Goal: Navigation & Orientation: Find specific page/section

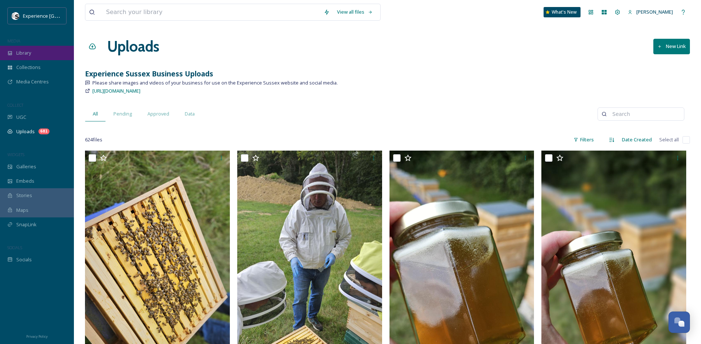
click at [37, 53] on div "Library" at bounding box center [37, 53] width 74 height 14
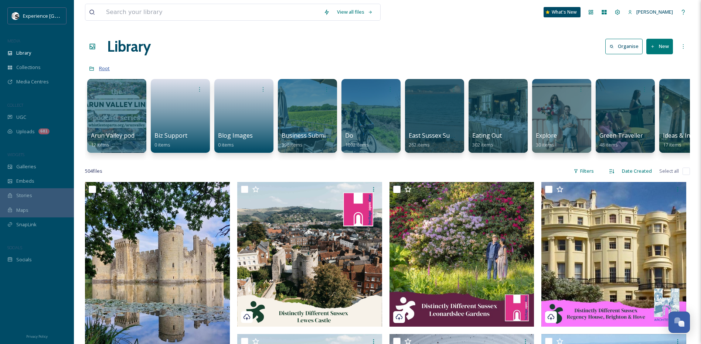
click at [104, 67] on span "Root" at bounding box center [104, 68] width 11 height 7
click at [683, 48] on icon at bounding box center [683, 46] width 1 height 4
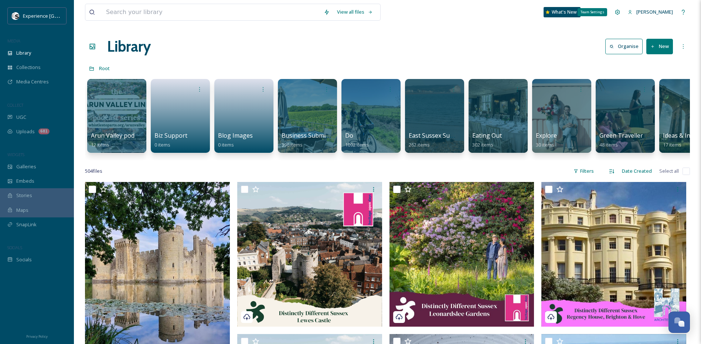
click at [614, 12] on icon at bounding box center [617, 12] width 6 height 6
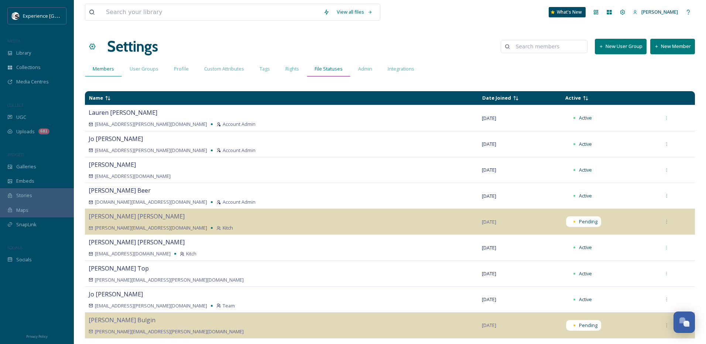
click at [327, 66] on span "File Statuses" at bounding box center [329, 68] width 28 height 7
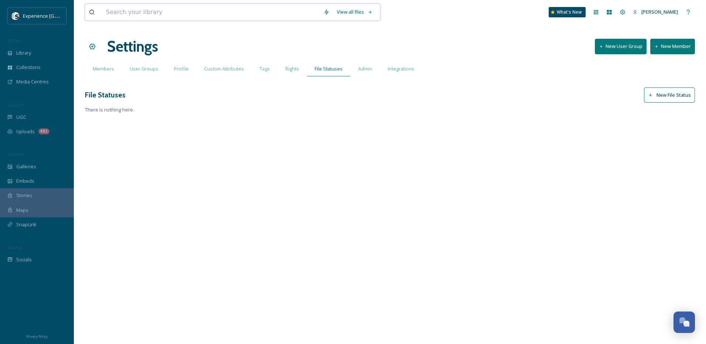
click at [360, 13] on div "View all files" at bounding box center [354, 12] width 43 height 14
